Goal: Task Accomplishment & Management: Use online tool/utility

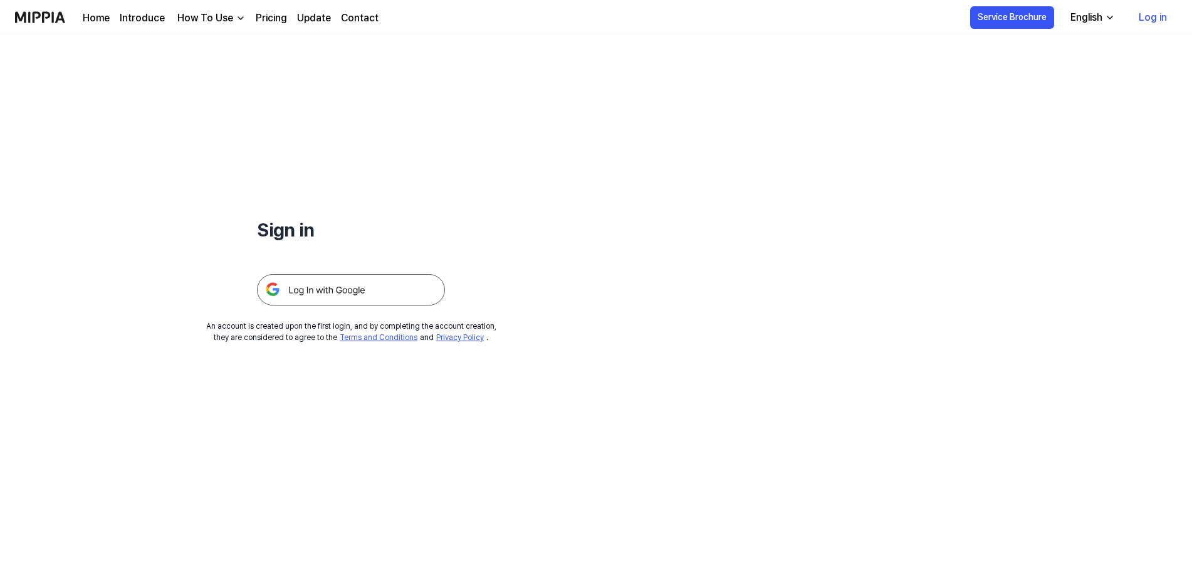
click at [1162, 14] on link "Log in" at bounding box center [1153, 17] width 48 height 35
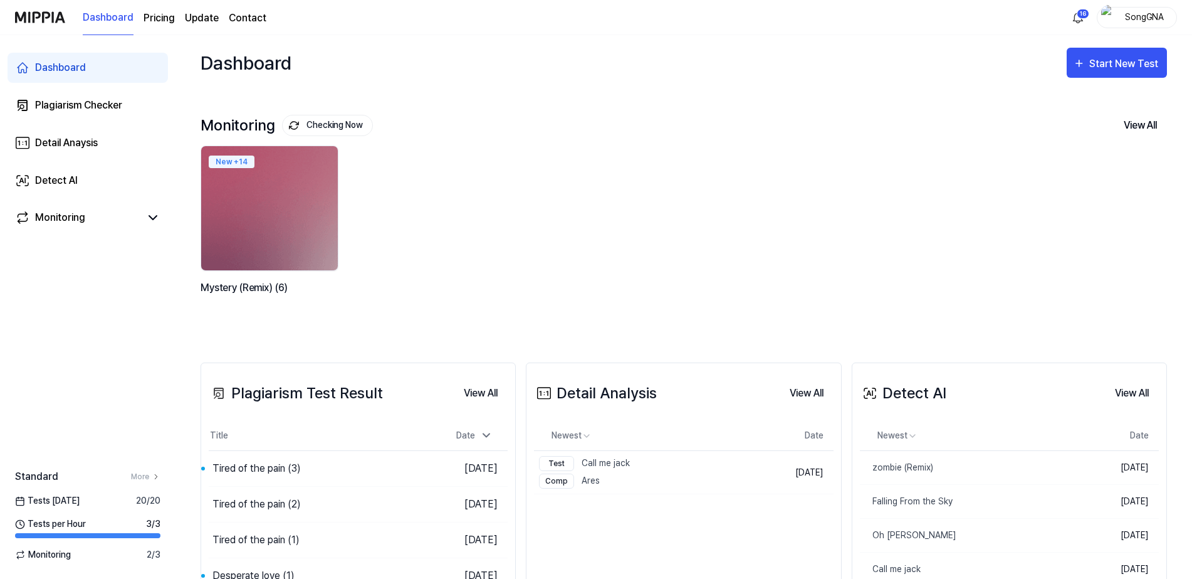
scroll to position [157, 0]
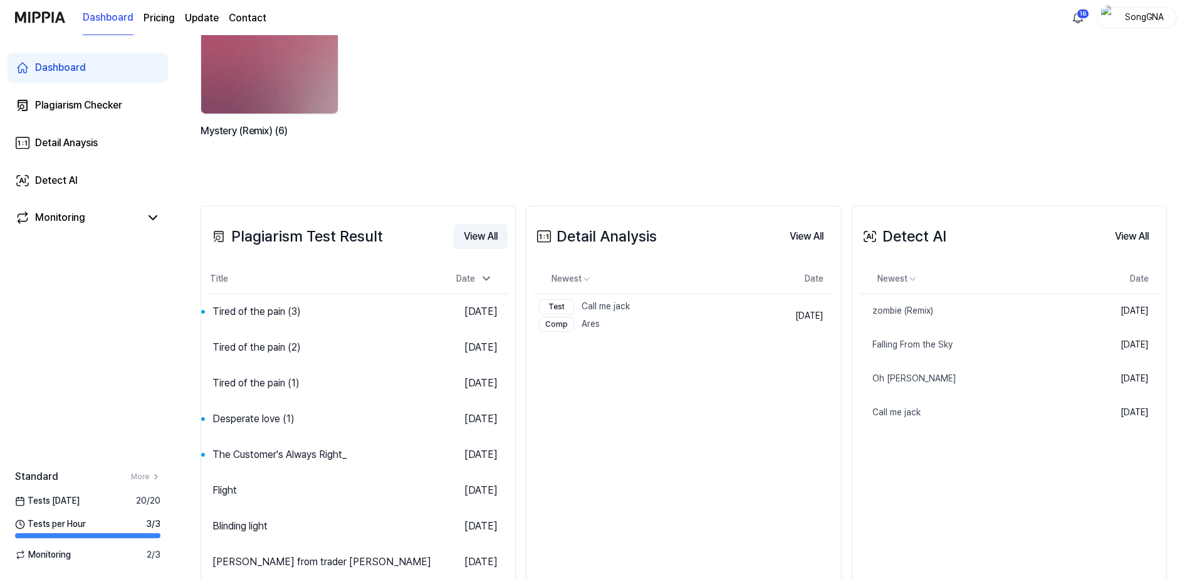
click at [496, 235] on button "View All" at bounding box center [481, 236] width 54 height 25
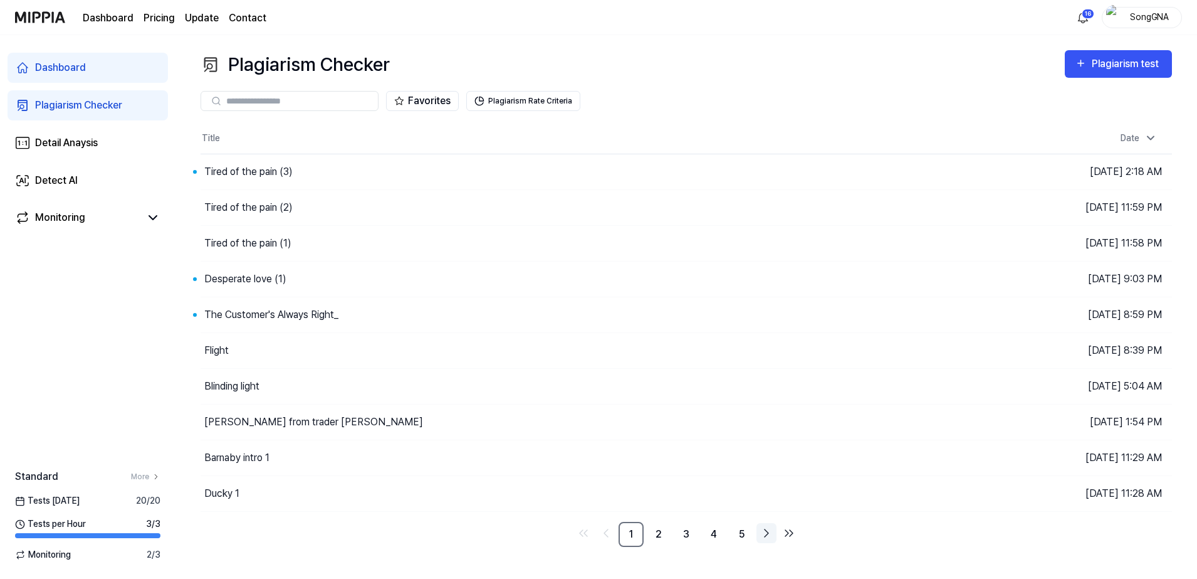
click at [762, 527] on icon "Go to next page" at bounding box center [766, 532] width 15 height 15
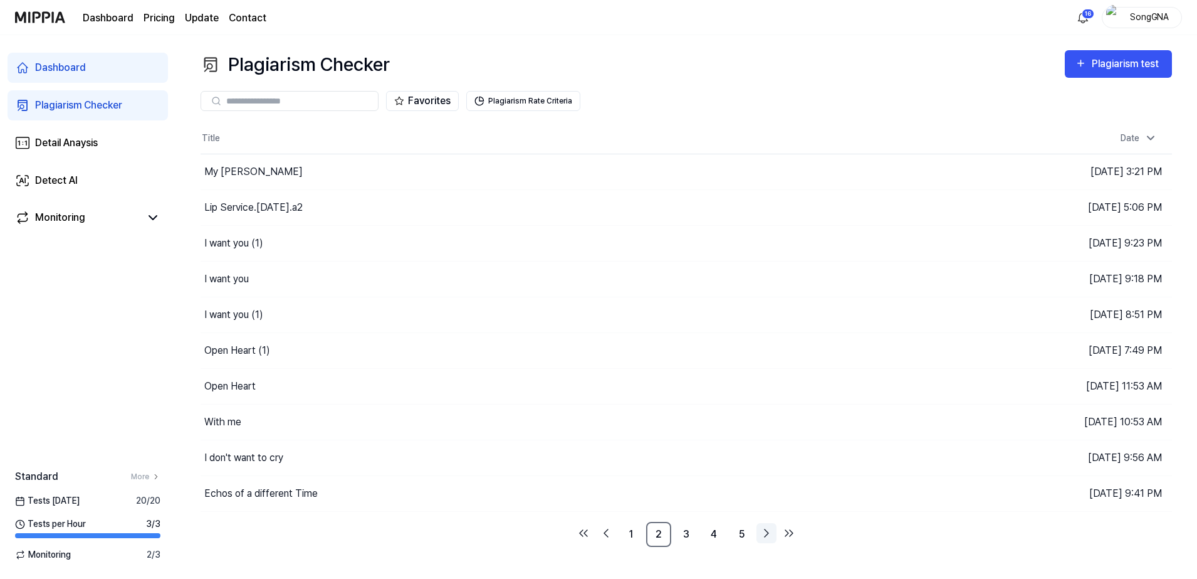
click at [770, 530] on icon "Go to next page" at bounding box center [766, 532] width 15 height 15
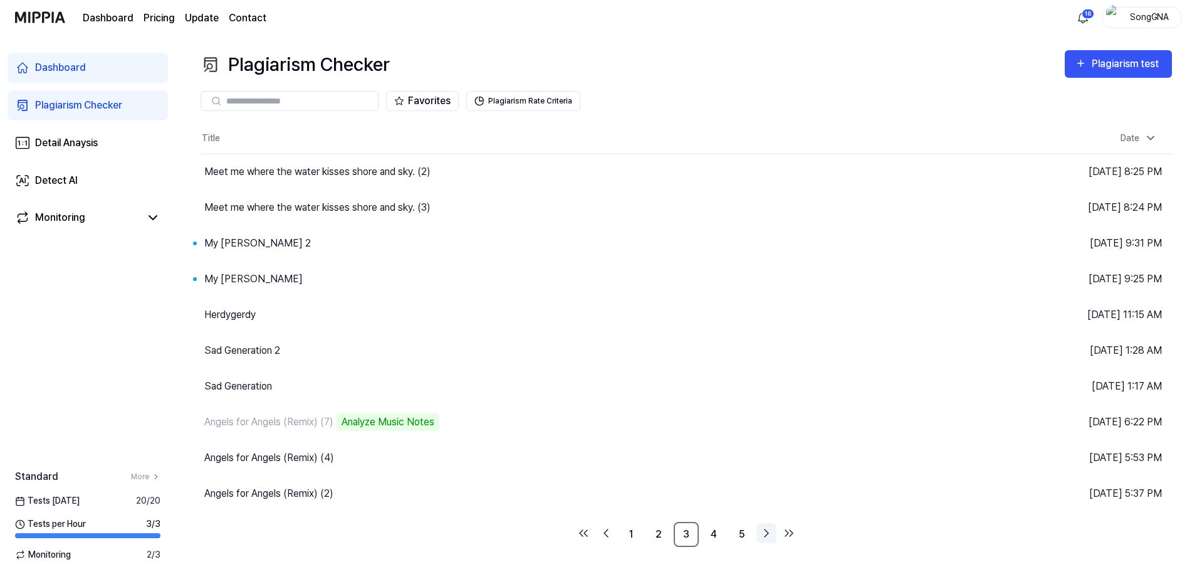
click at [776, 525] on link "Go to next page" at bounding box center [767, 533] width 20 height 20
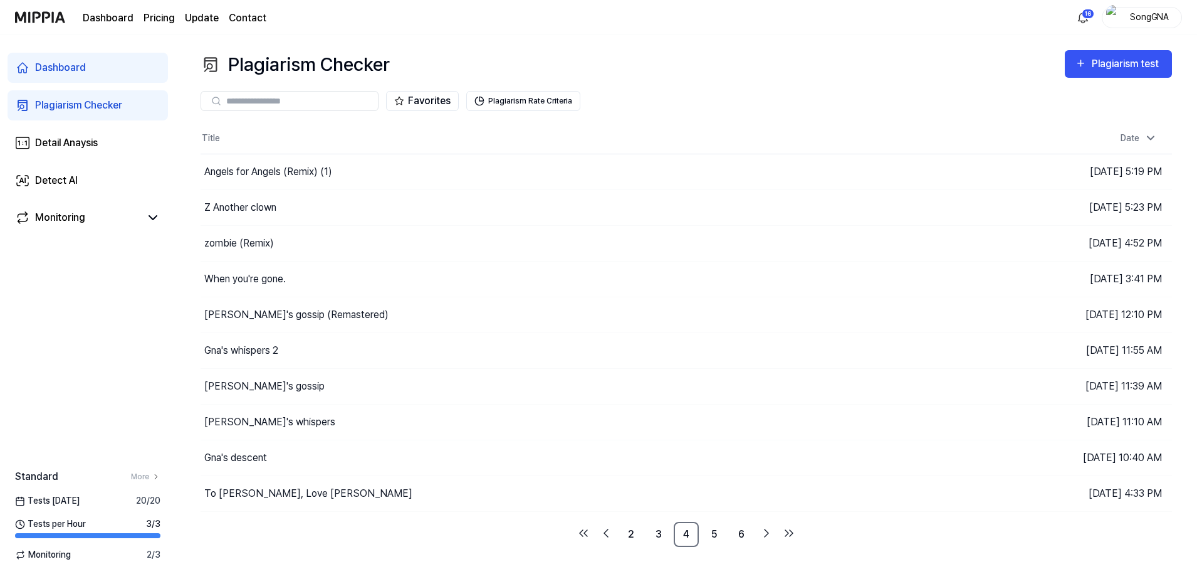
click at [778, 524] on ul "2 3 4 5 6" at bounding box center [687, 534] width 226 height 25
click at [769, 529] on icon "Go to next page" at bounding box center [766, 532] width 15 height 15
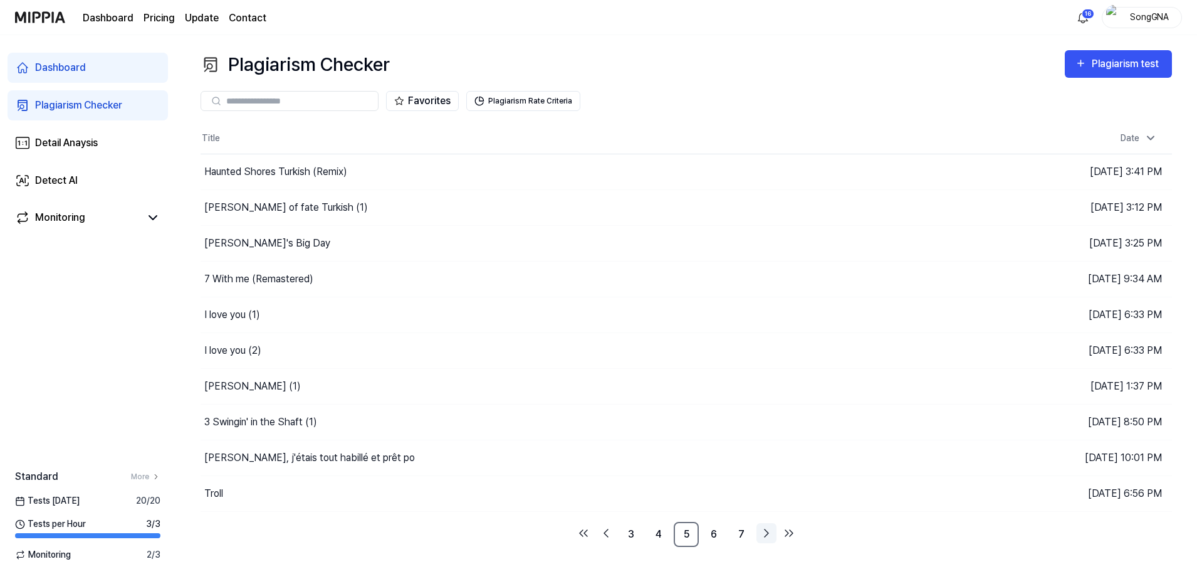
click at [769, 529] on icon "Go to next page" at bounding box center [766, 532] width 15 height 15
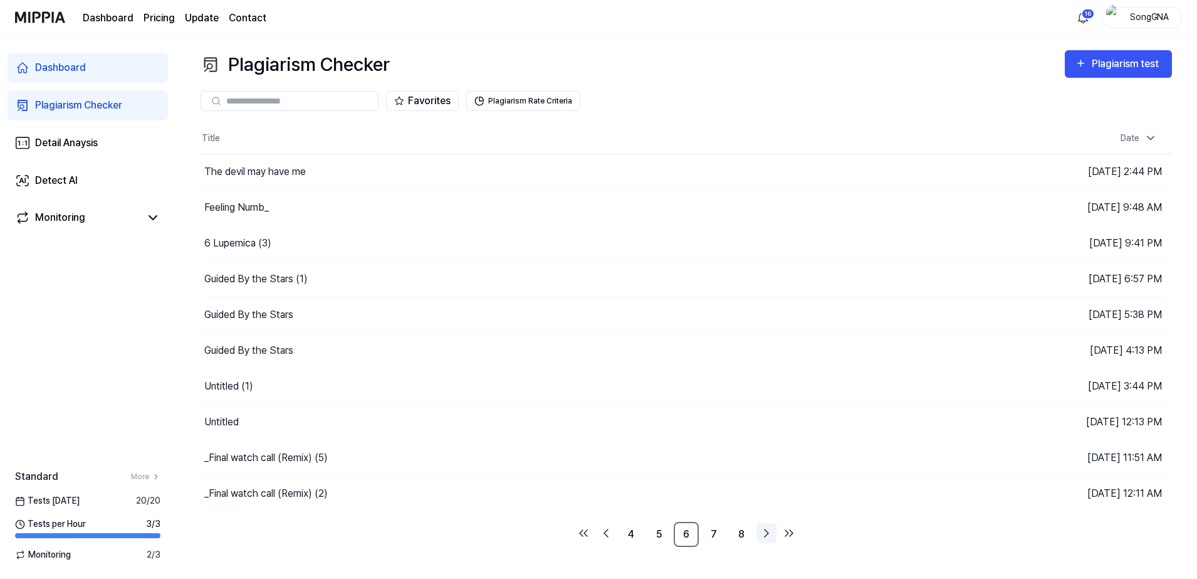
click at [769, 528] on icon "Go to next page" at bounding box center [766, 532] width 15 height 15
click at [770, 527] on icon "Go to next page" at bounding box center [766, 532] width 15 height 15
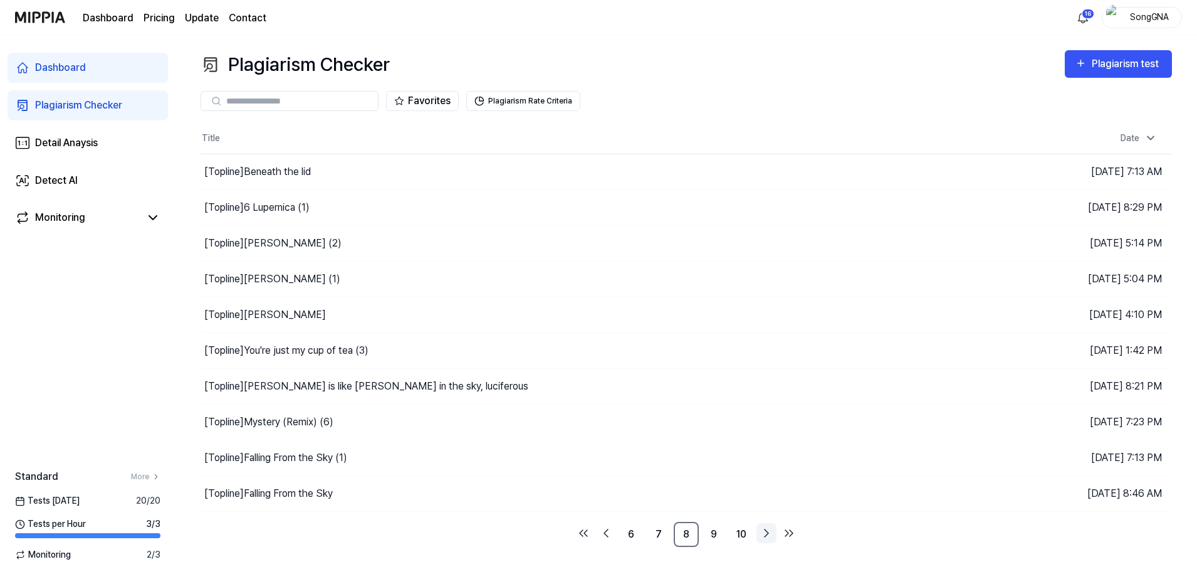
click at [769, 529] on icon "Go to next page" at bounding box center [766, 532] width 15 height 15
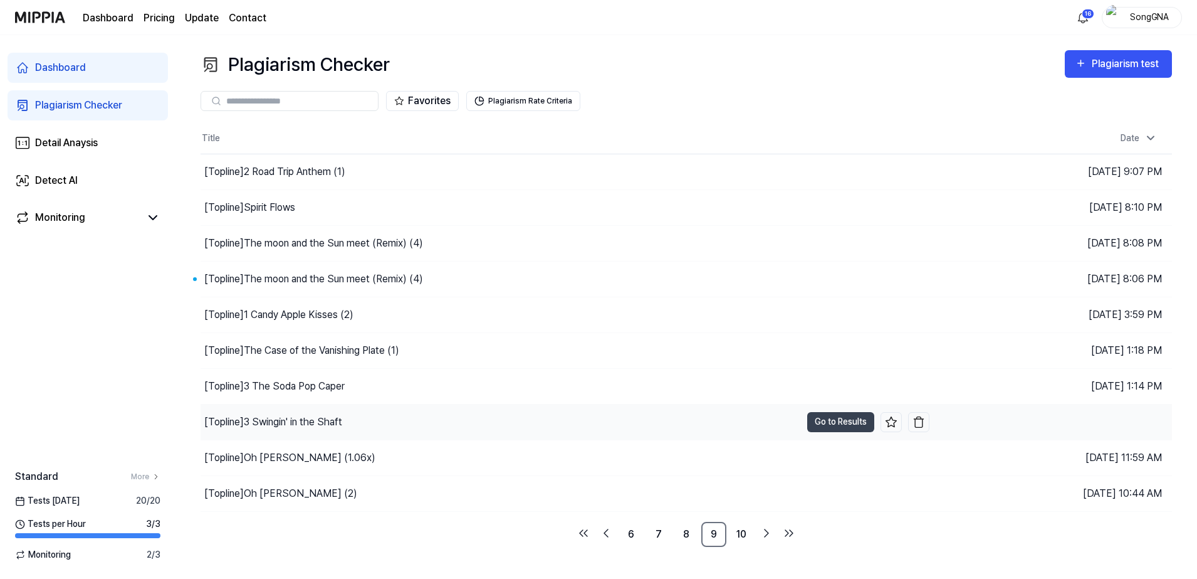
click at [292, 423] on div "[Topline] 3 Swingin' in the Shaft" at bounding box center [273, 421] width 138 height 15
click at [345, 419] on div "[Topline] 3 Swingin' in the Shaft" at bounding box center [280, 421] width 152 height 15
click at [345, 419] on div "[Topline] 3 Swingin' in the Shaft" at bounding box center [501, 421] width 601 height 35
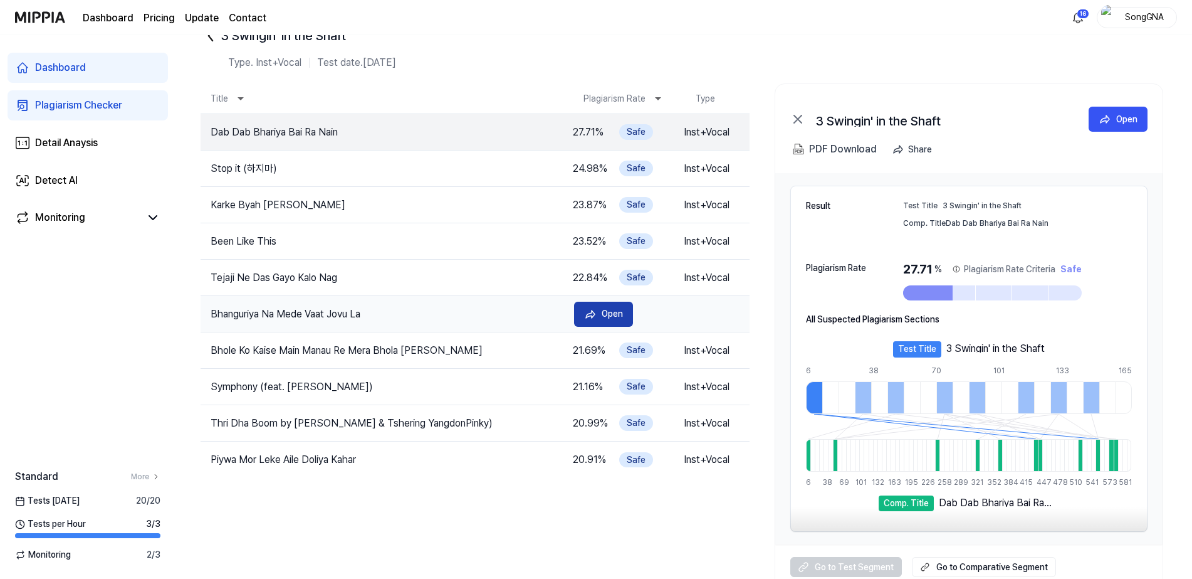
scroll to position [56, 0]
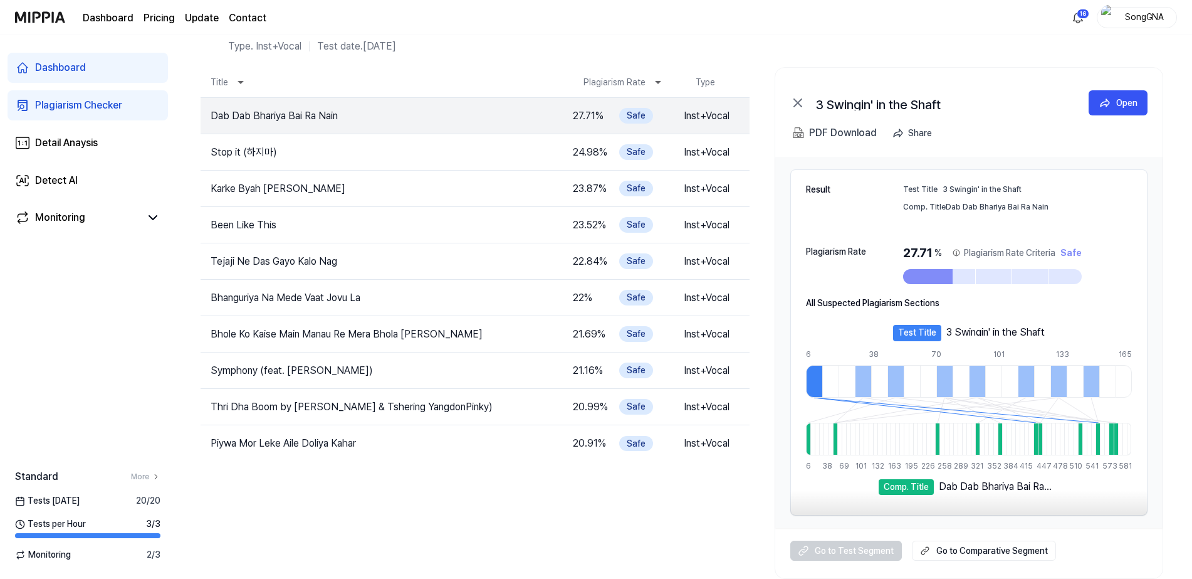
click at [834, 545] on div "Go to Test Segment Go to Comparative Segment" at bounding box center [969, 550] width 387 height 45
click at [337, 122] on td "Dab Dab Bhariya Bai Ra Nain" at bounding box center [383, 115] width 364 height 15
click at [602, 117] on div "Open" at bounding box center [612, 115] width 21 height 14
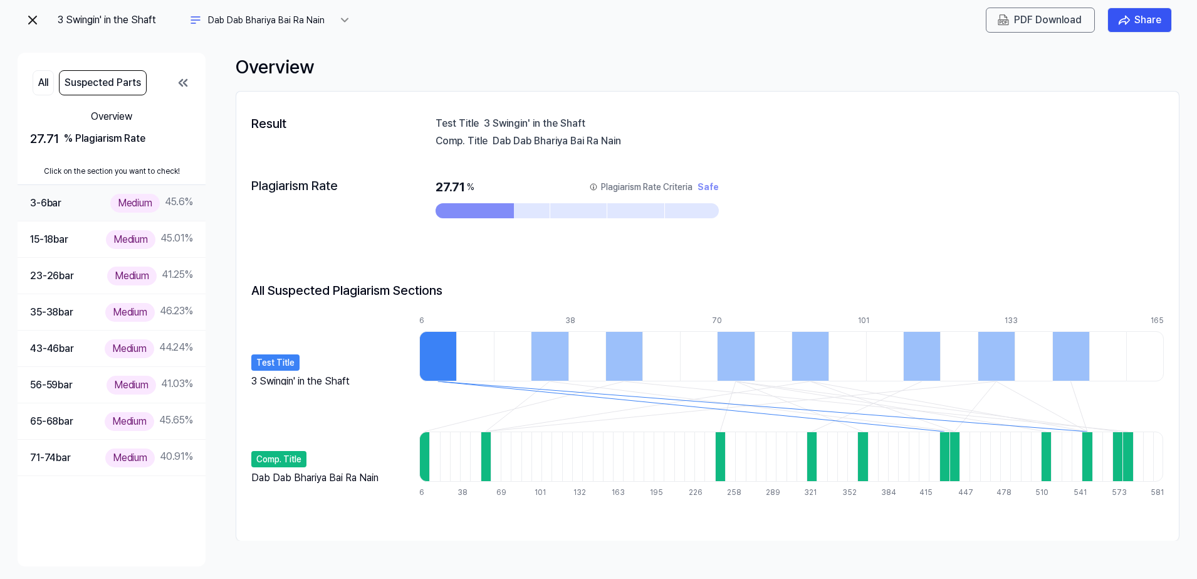
click at [135, 196] on div "Medium" at bounding box center [135, 203] width 50 height 18
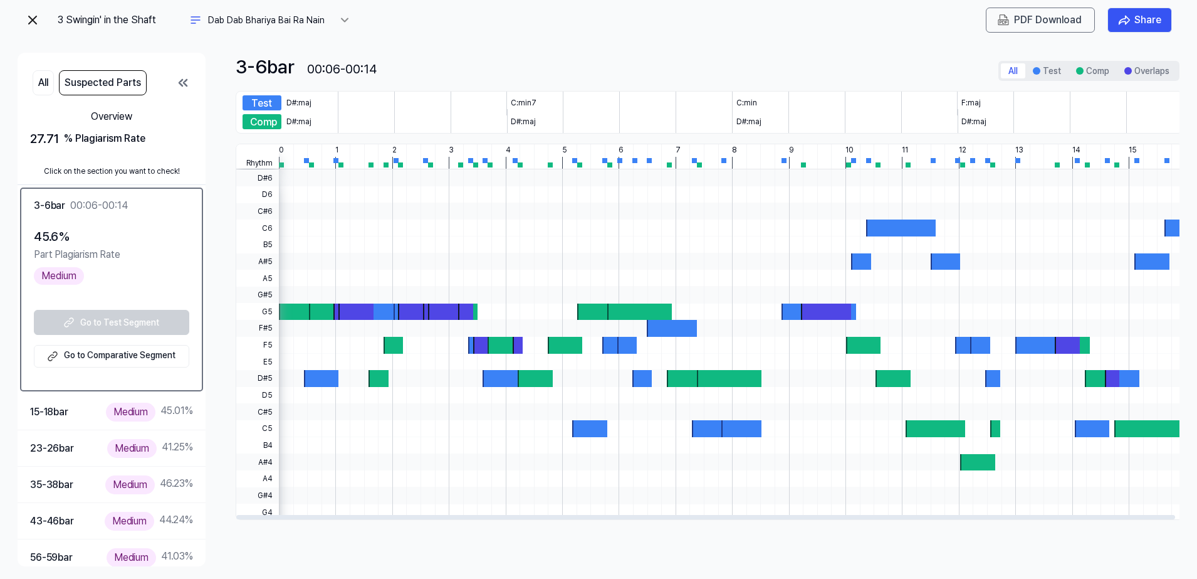
click at [253, 110] on div "Test" at bounding box center [262, 102] width 39 height 15
click at [252, 103] on div "Test" at bounding box center [262, 102] width 39 height 15
click at [271, 107] on div "Test" at bounding box center [262, 102] width 39 height 15
click at [273, 103] on div "Test" at bounding box center [262, 102] width 39 height 15
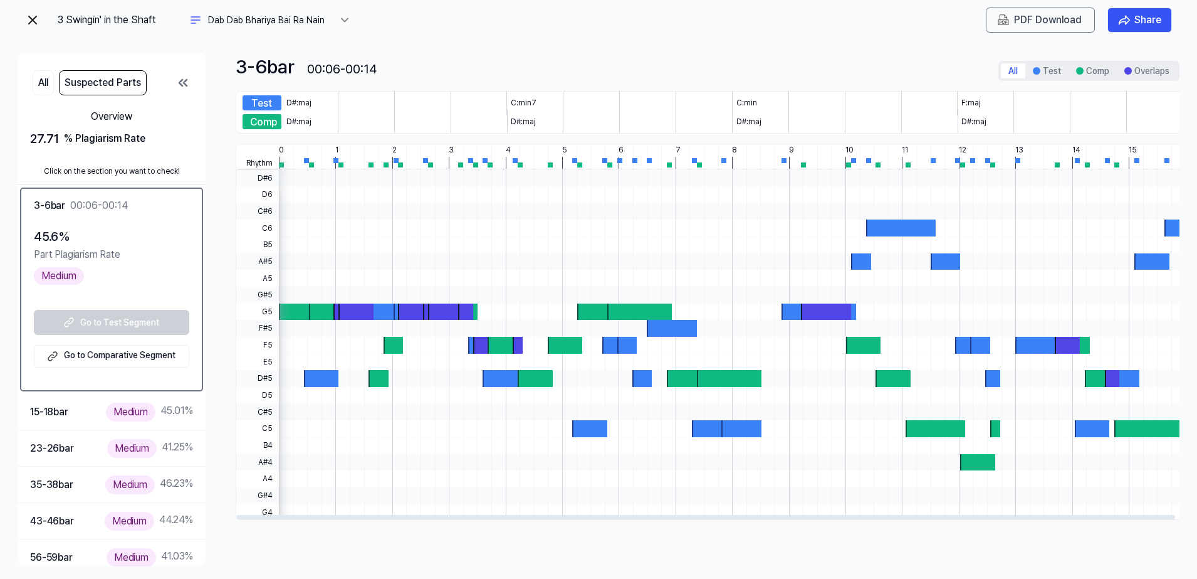
click at [273, 103] on div "Test" at bounding box center [262, 102] width 39 height 15
click at [203, 105] on div at bounding box center [203, 298] width 4 height 395
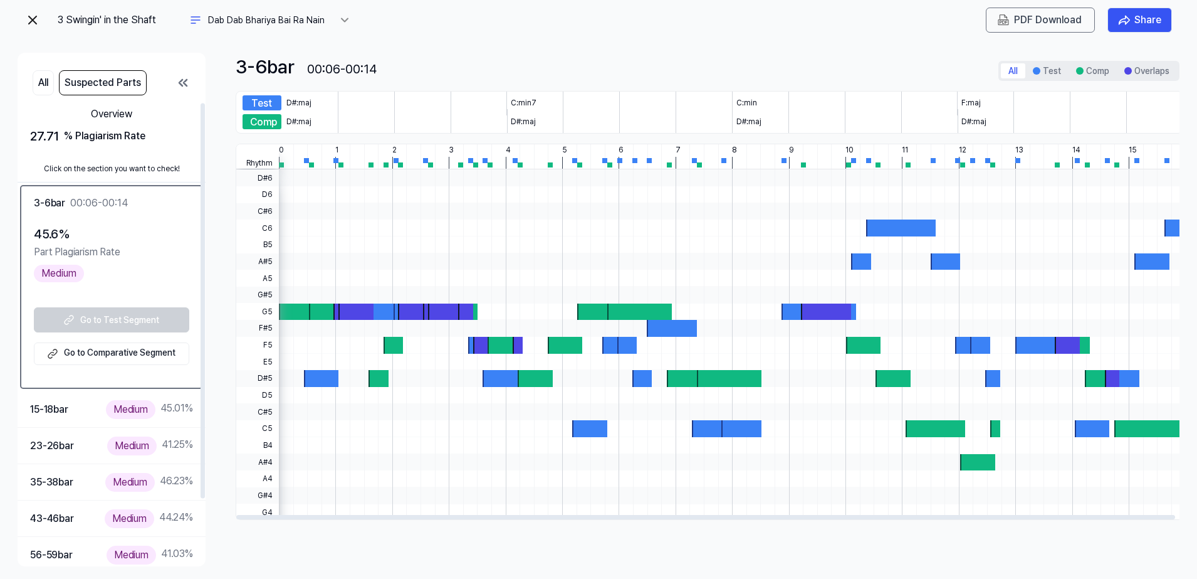
click at [99, 313] on div "Go to Test Segment Go to Comparative Segment" at bounding box center [111, 336] width 155 height 58
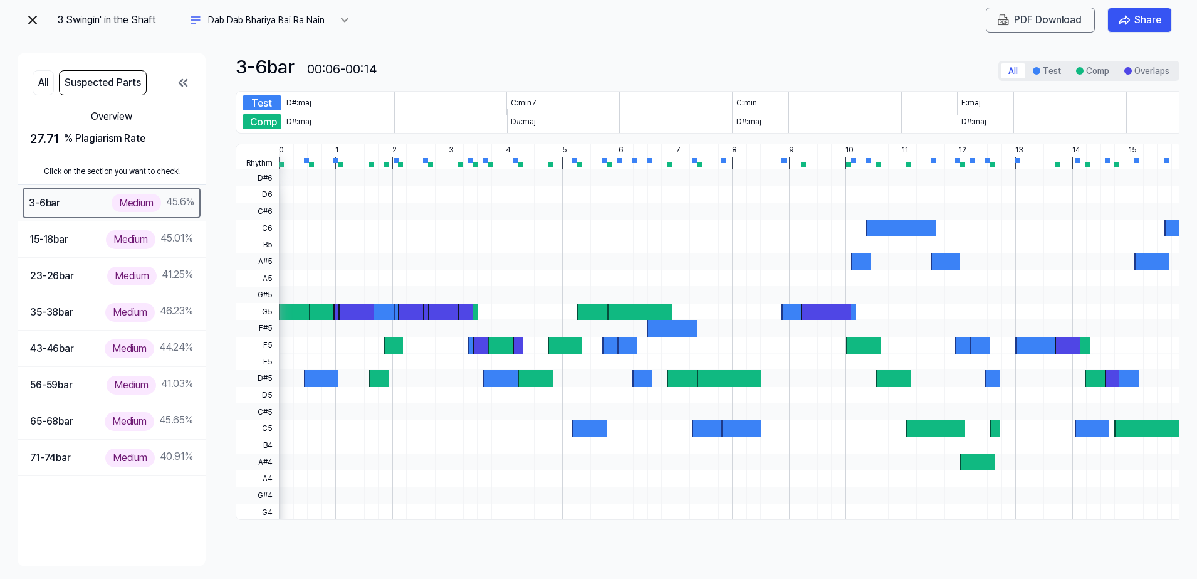
click at [112, 205] on div "Medium" at bounding box center [137, 203] width 50 height 18
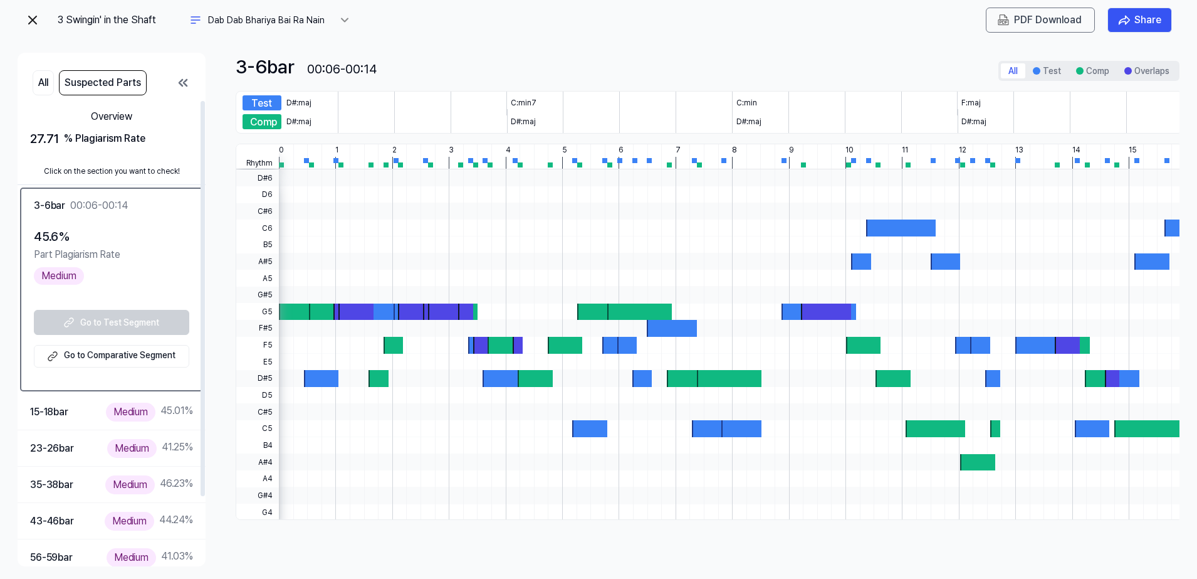
click at [96, 327] on div "Go to Test Segment Go to Comparative Segment" at bounding box center [111, 339] width 155 height 58
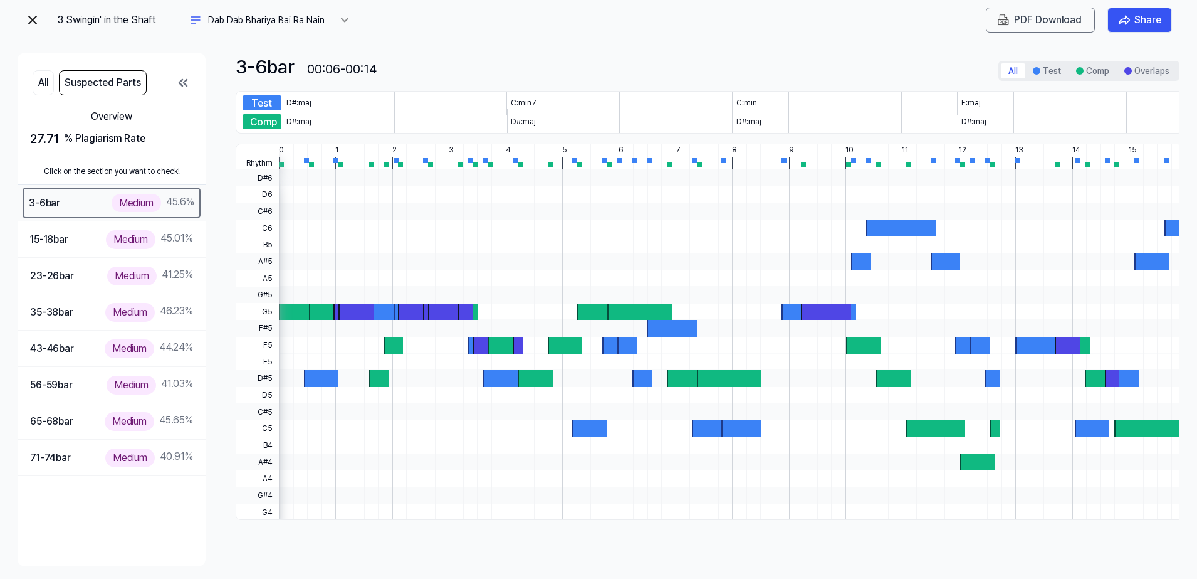
click at [117, 204] on div "Medium" at bounding box center [137, 203] width 50 height 18
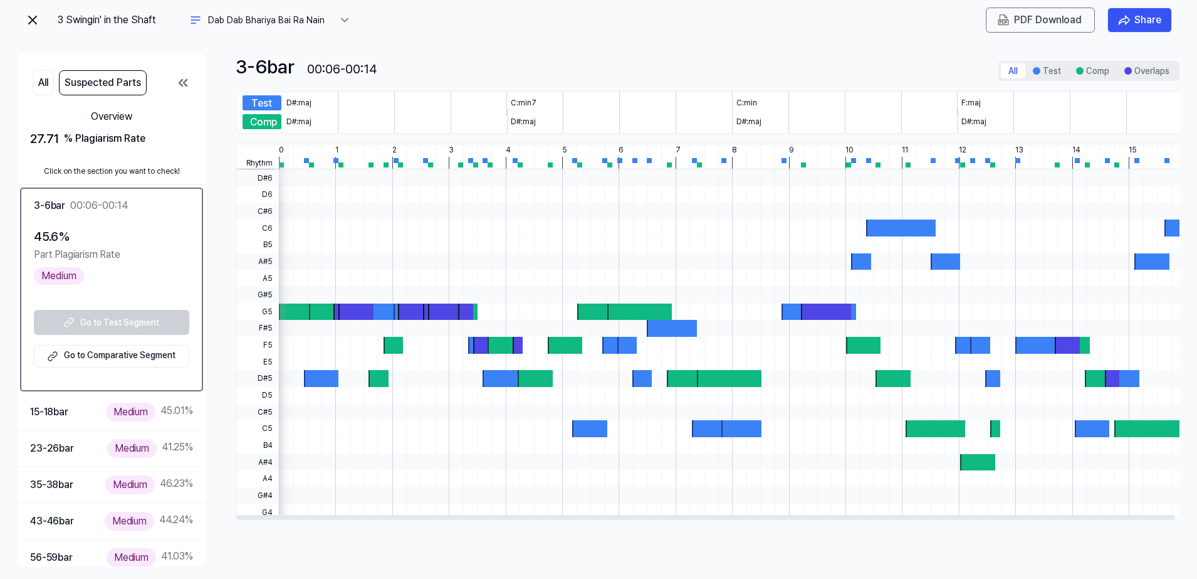
click at [269, 124] on div "Comp" at bounding box center [262, 121] width 39 height 15
click at [265, 102] on div "Test" at bounding box center [262, 102] width 39 height 15
click at [253, 102] on div "Test" at bounding box center [262, 102] width 39 height 15
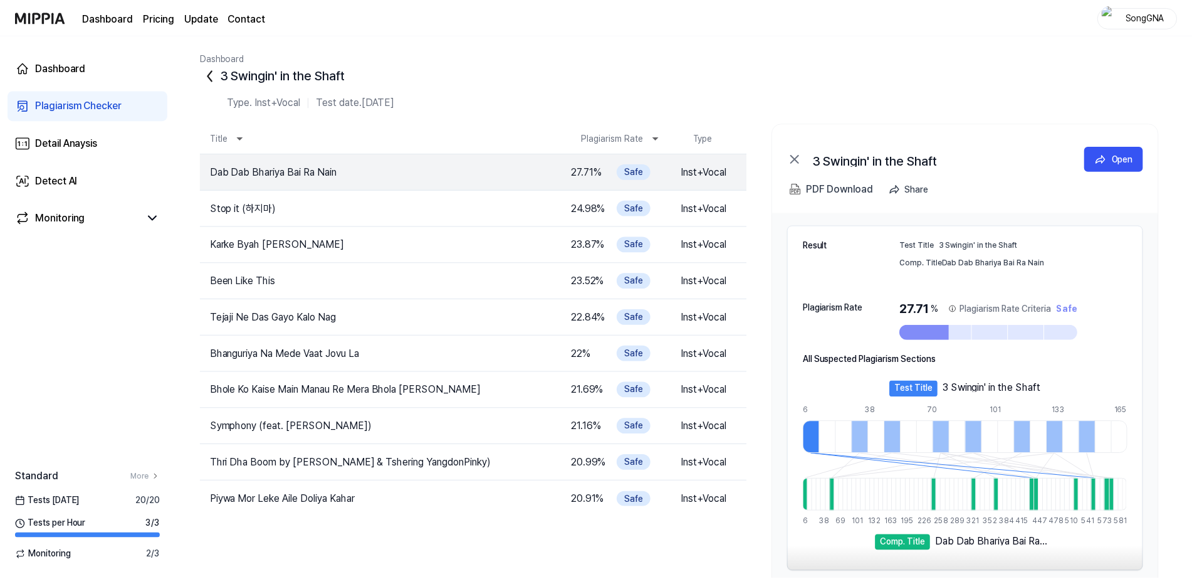
scroll to position [56, 0]
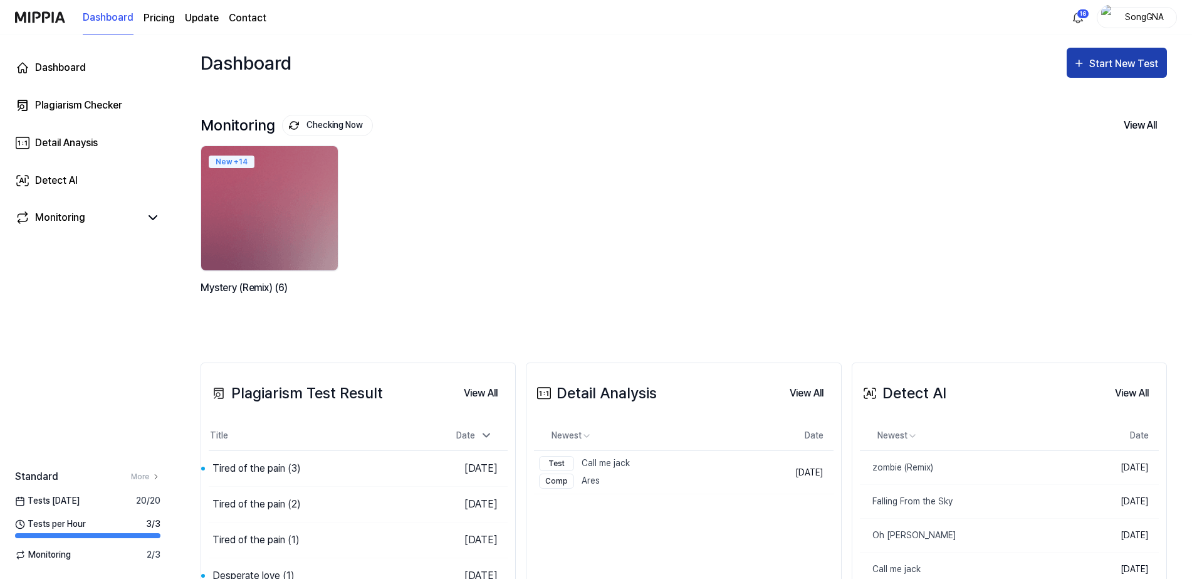
click at [1120, 71] on button "Start New Test" at bounding box center [1117, 63] width 100 height 30
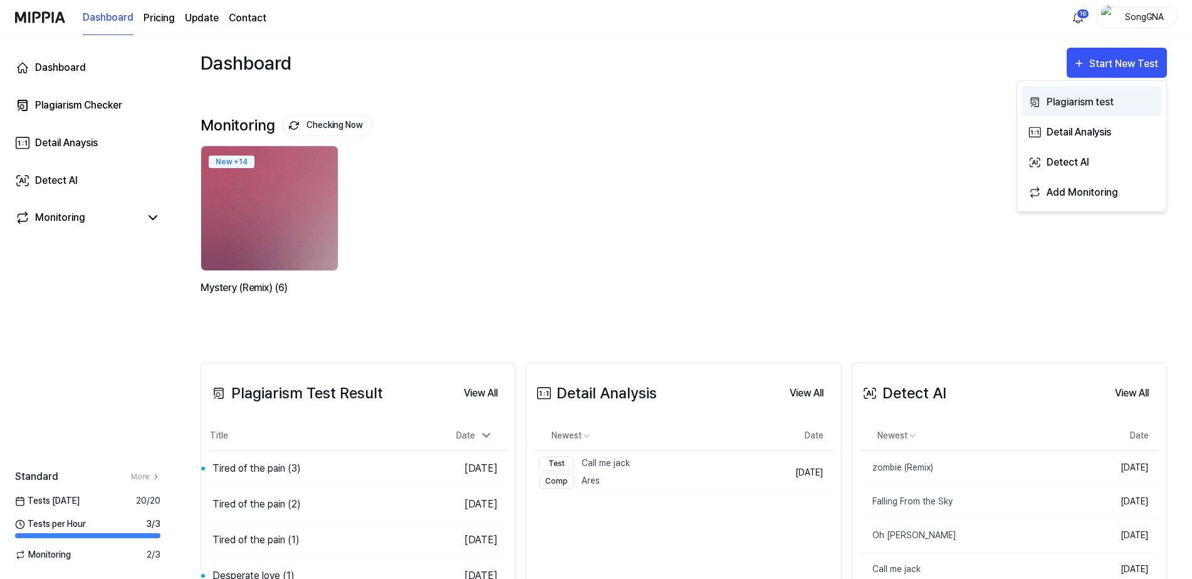
click at [1071, 103] on div "Plagiarism test" at bounding box center [1101, 102] width 109 height 16
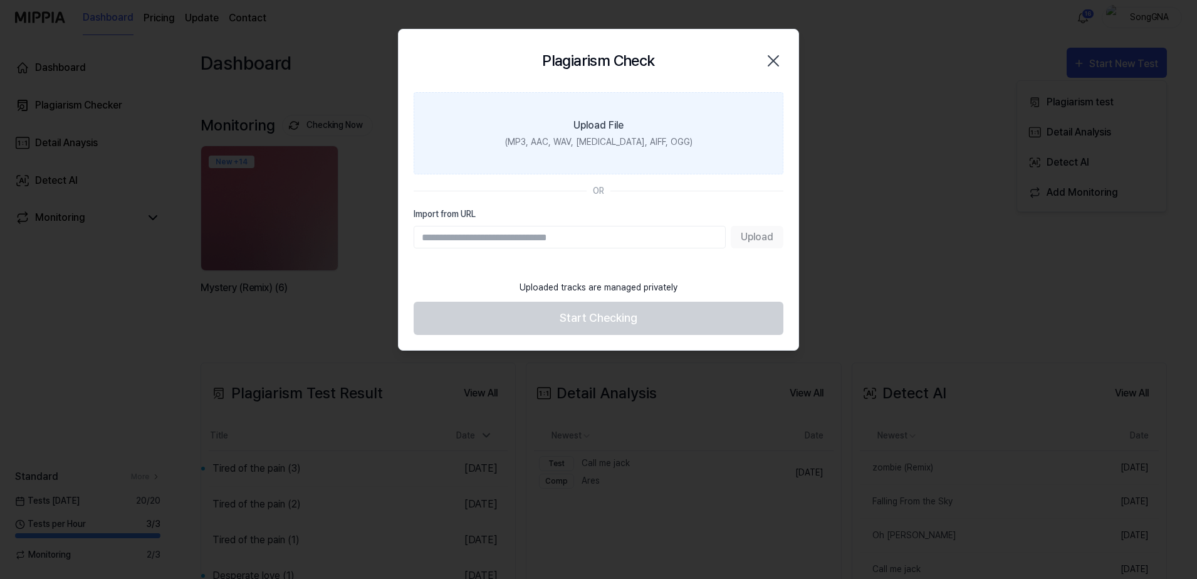
click at [567, 129] on label "Upload File (MP3, AAC, WAV, FLAC, AIFF, OGG)" at bounding box center [599, 133] width 370 height 82
click at [0, 0] on input "Upload File (MP3, AAC, WAV, FLAC, AIFF, OGG)" at bounding box center [0, 0] width 0 height 0
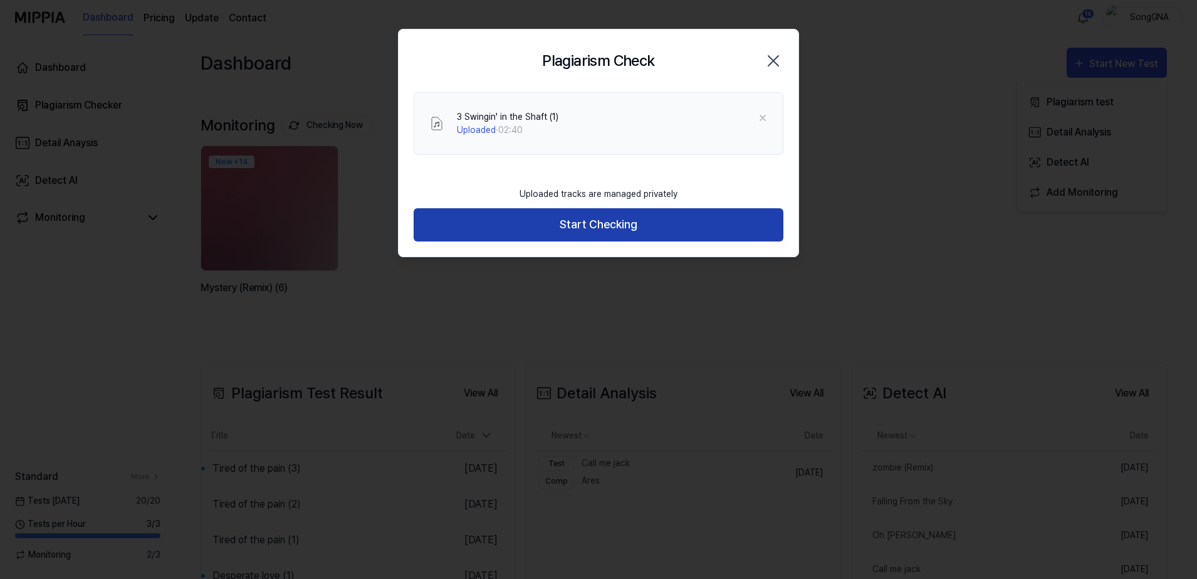
click at [578, 224] on button "Start Checking" at bounding box center [599, 224] width 370 height 33
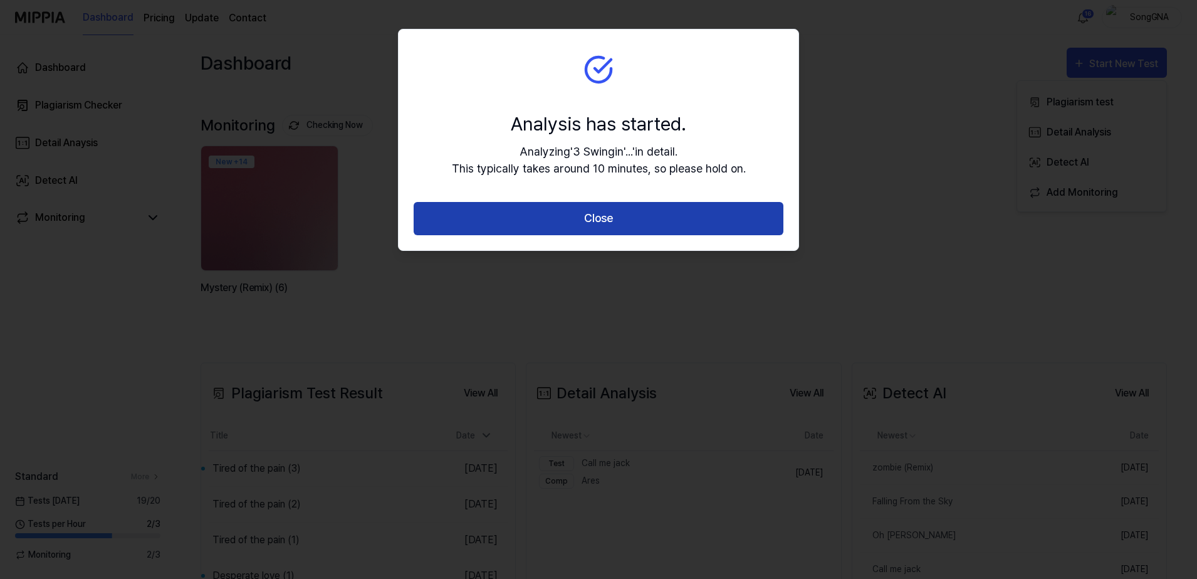
click at [595, 229] on button "Close" at bounding box center [599, 218] width 370 height 33
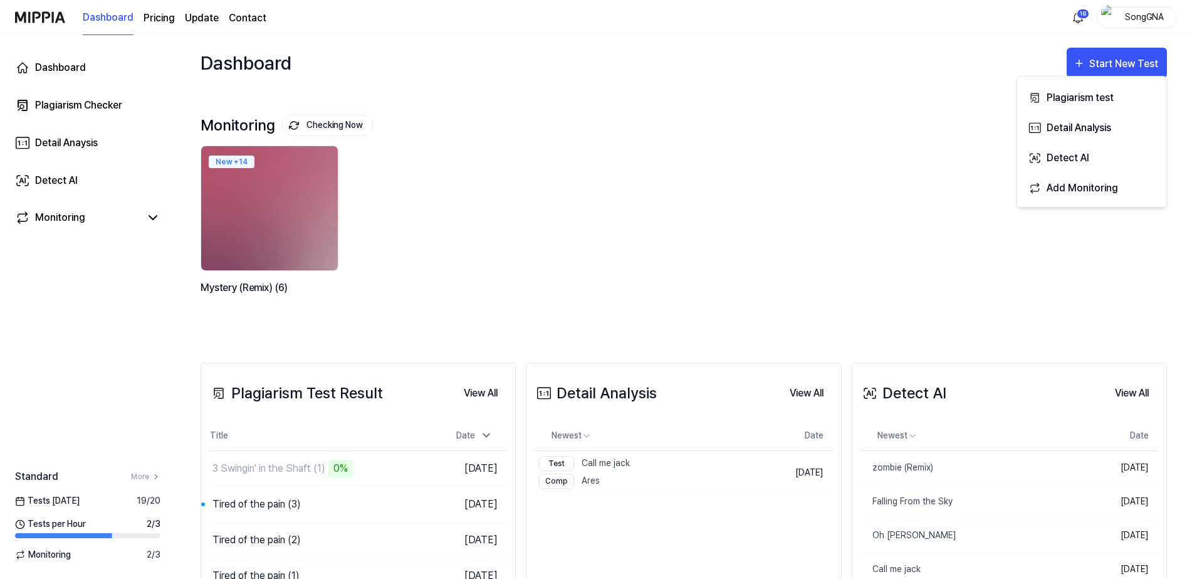
scroll to position [78, 0]
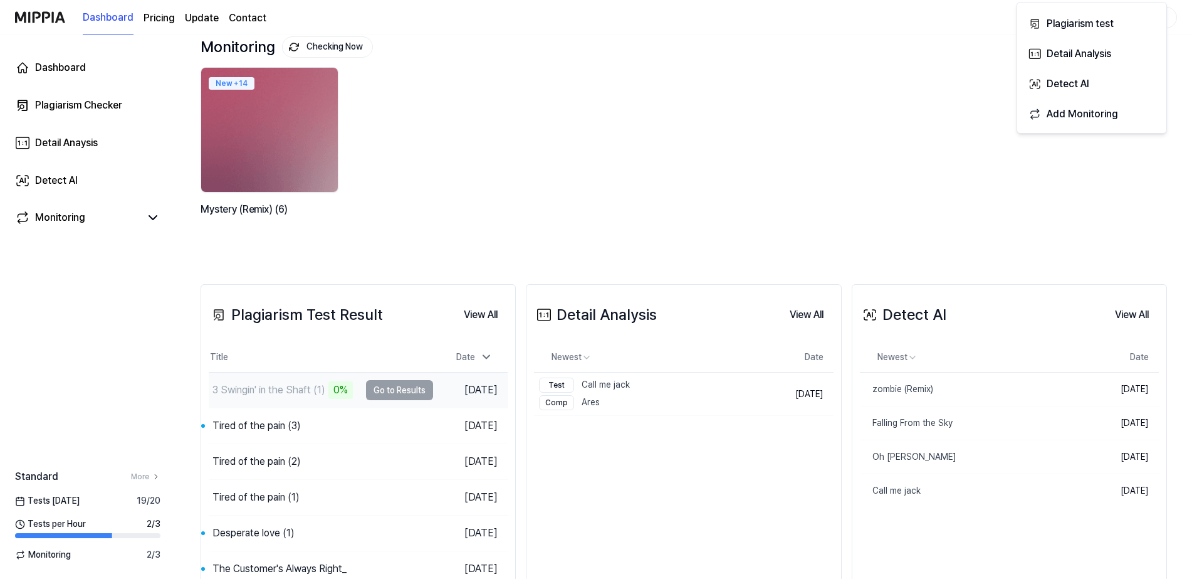
click at [221, 382] on div "3 Swingin' in the Shaft (1)" at bounding box center [269, 389] width 113 height 15
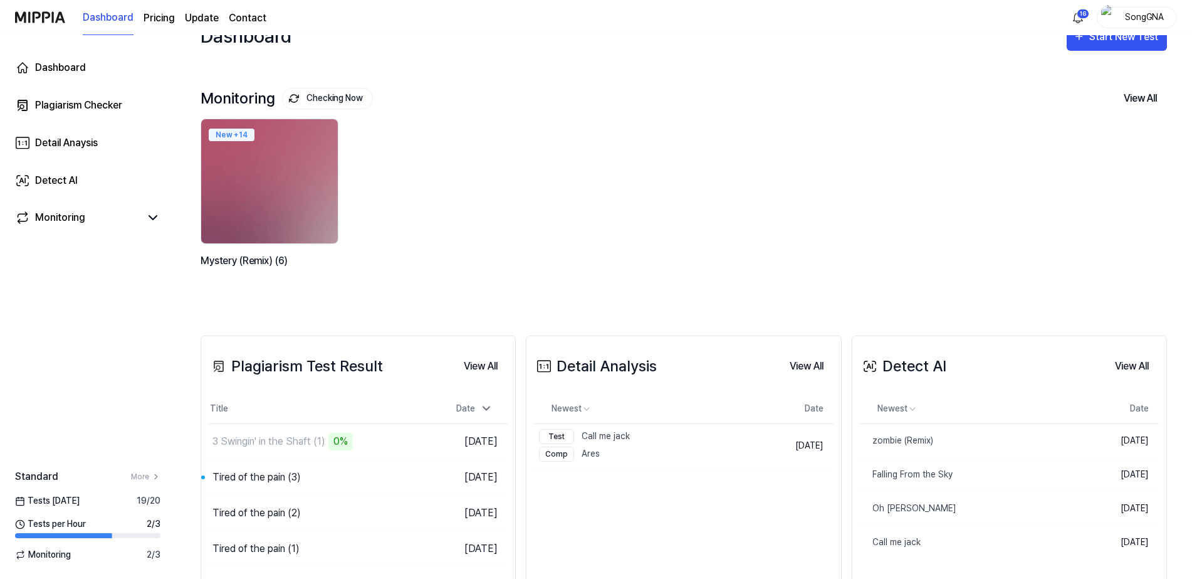
scroll to position [0, 0]
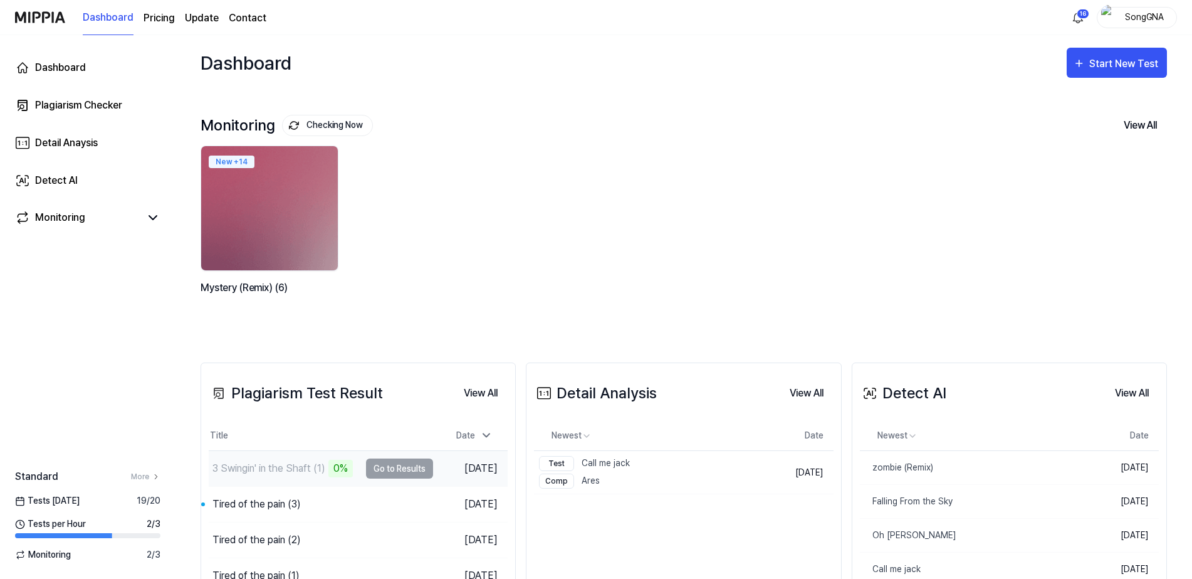
click at [274, 464] on div "3 Swingin' in the Shaft (1)" at bounding box center [269, 468] width 113 height 15
